Goal: Check status: Check status

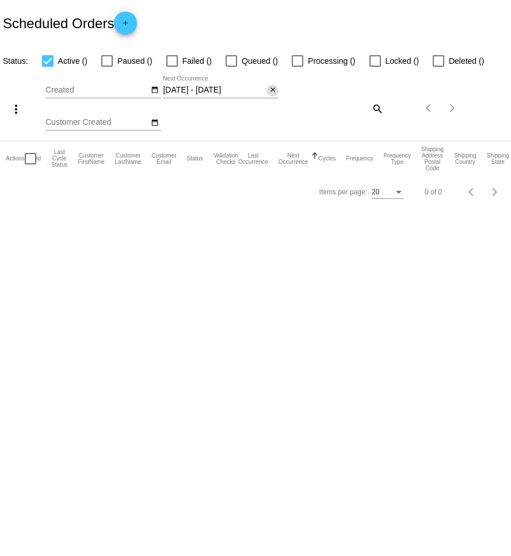
click at [268, 92] on button "close" at bounding box center [272, 91] width 12 height 12
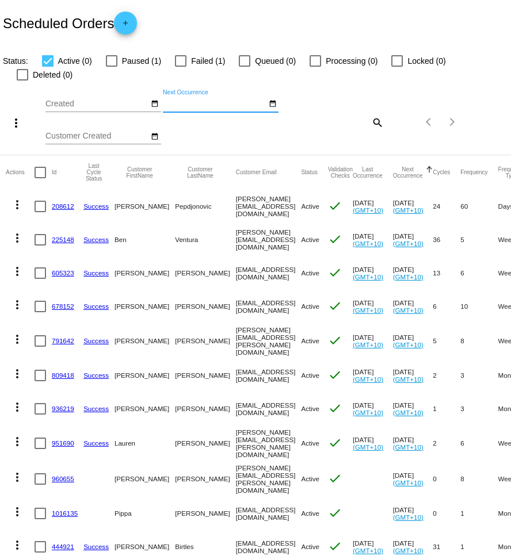
click at [379, 113] on mat-icon "search" at bounding box center [377, 122] width 14 height 18
click at [373, 116] on input "Search" at bounding box center [341, 120] width 85 height 9
paste input "[EMAIL_ADDRESS][DOMAIN_NAME]"
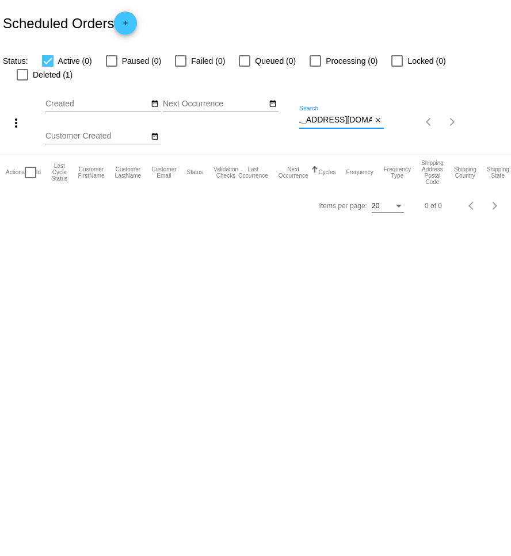
type input "[EMAIL_ADDRESS][DOMAIN_NAME]"
click at [28, 69] on div at bounding box center [23, 75] width 12 height 12
click at [22, 81] on input "Deleted (1)" at bounding box center [22, 81] width 1 height 1
checkbox input "true"
